Goal: Download file/media

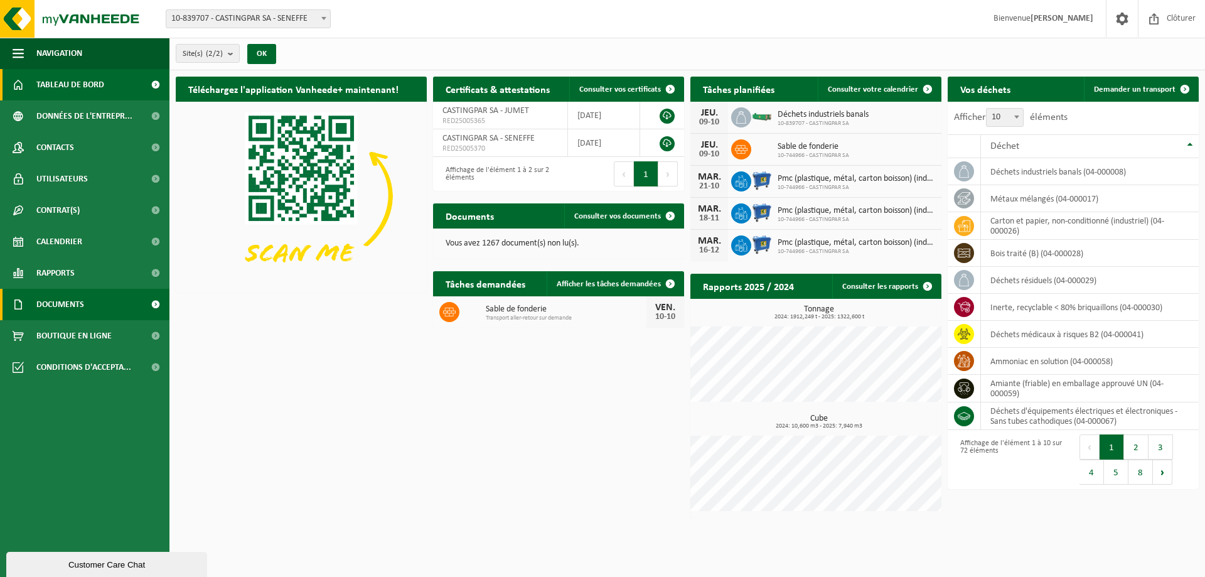
click at [82, 298] on span "Documents" at bounding box center [60, 304] width 48 height 31
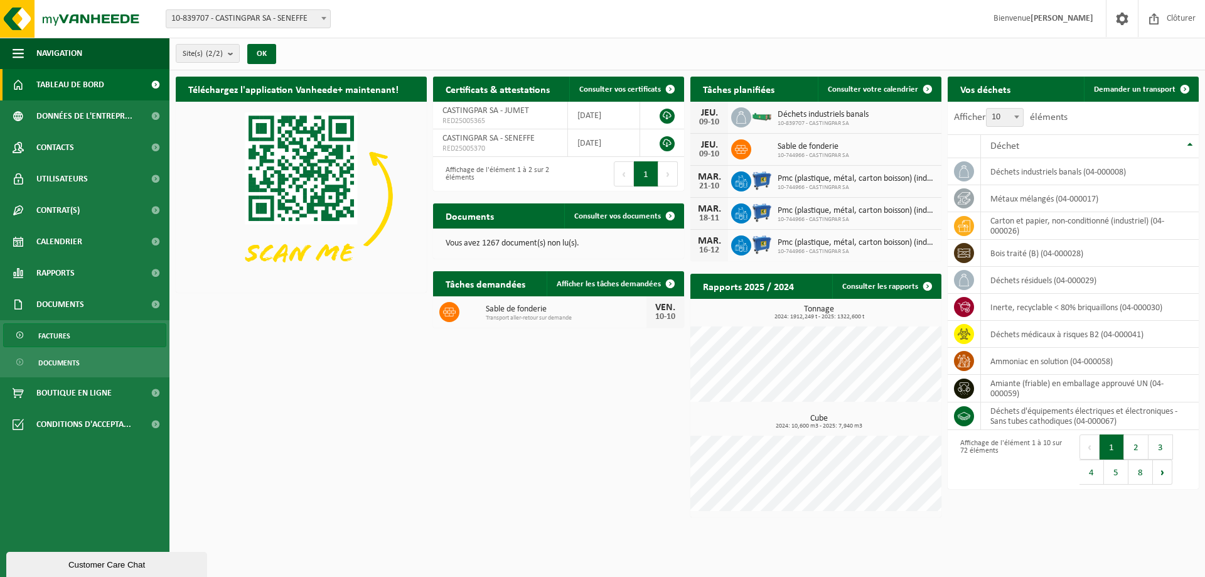
click at [73, 332] on link "Factures" at bounding box center [84, 335] width 163 height 24
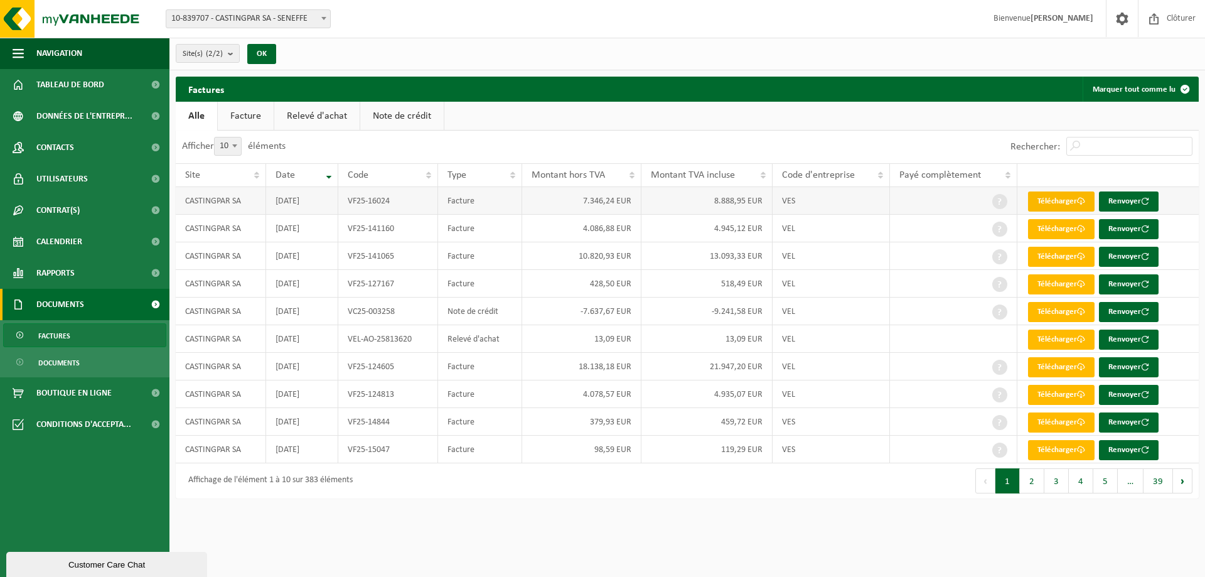
click at [1046, 201] on link "Télécharger" at bounding box center [1061, 201] width 67 height 20
click at [1168, 89] on button "Marquer tout comme lu" at bounding box center [1140, 89] width 115 height 25
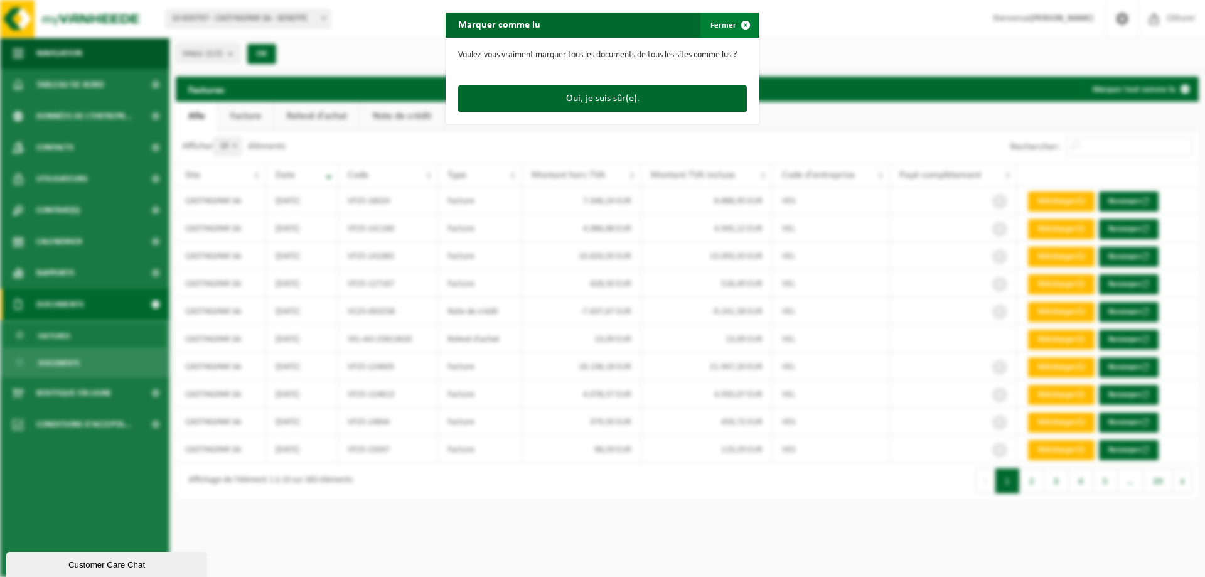
click at [723, 22] on button "Fermer" at bounding box center [730, 25] width 58 height 25
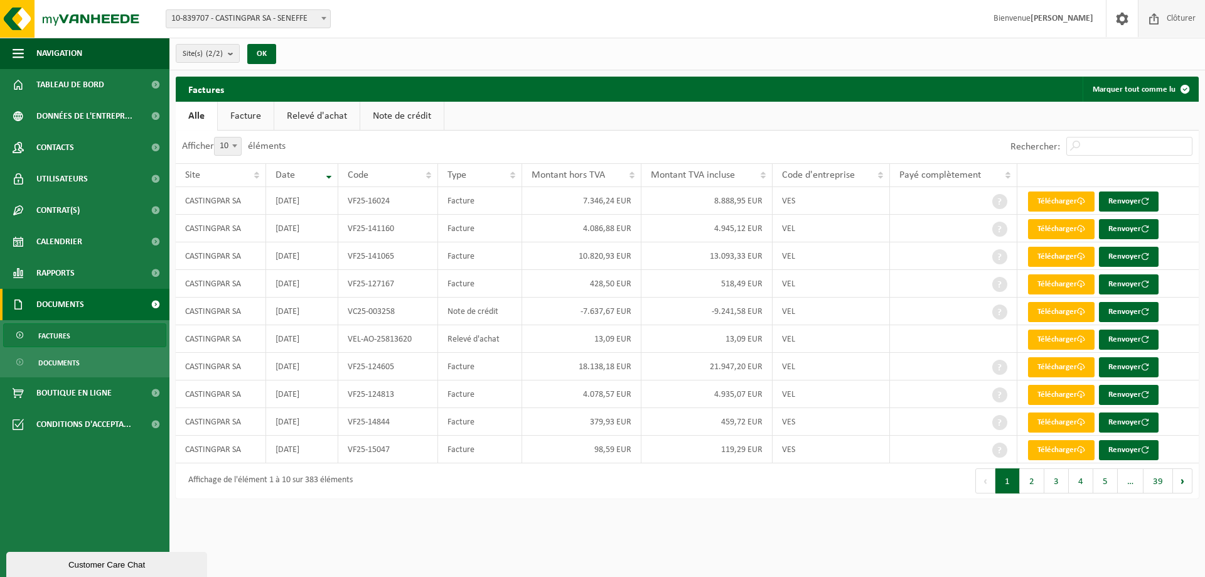
click at [1162, 19] on span at bounding box center [1154, 18] width 19 height 37
